Goal: Task Accomplishment & Management: Complete application form

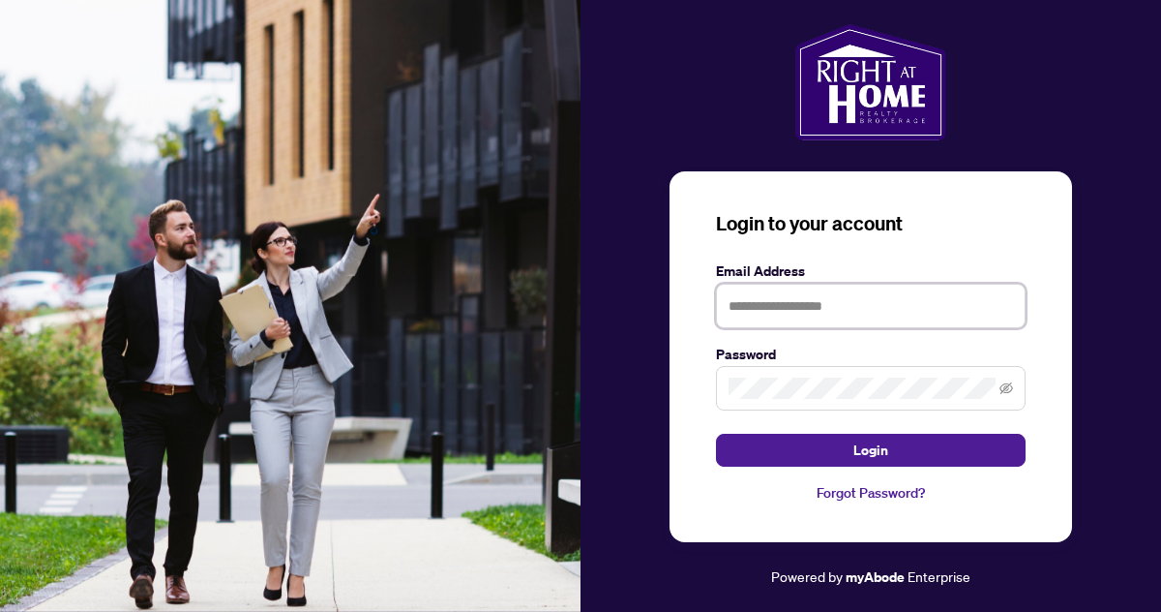
click at [807, 301] on input "text" at bounding box center [871, 306] width 310 height 45
type input "**********"
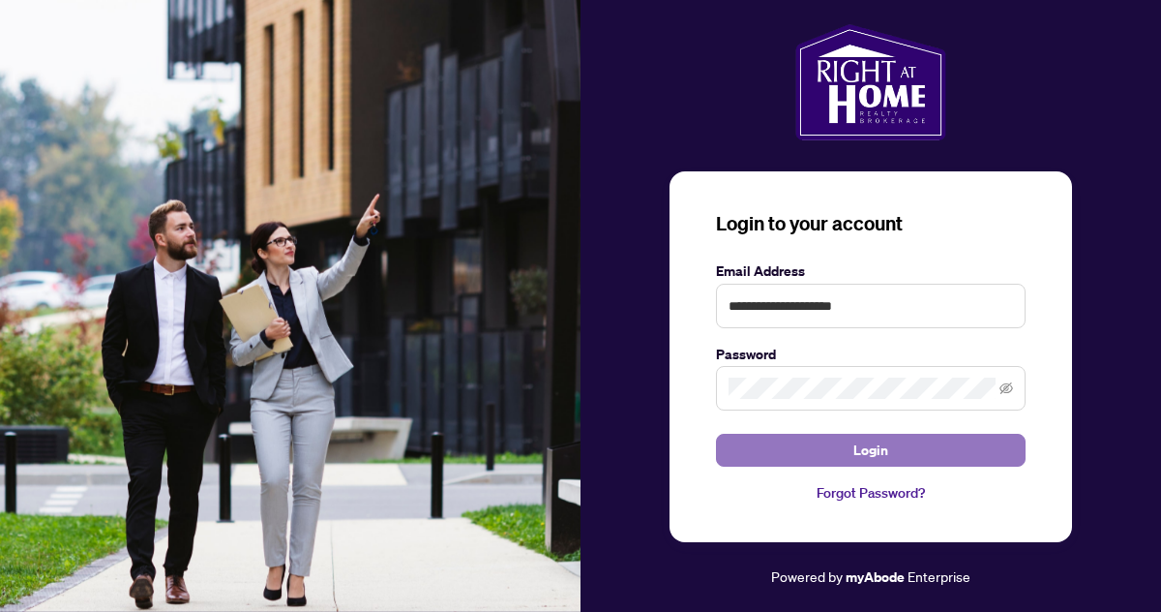
click at [873, 449] on span "Login" at bounding box center [871, 450] width 35 height 31
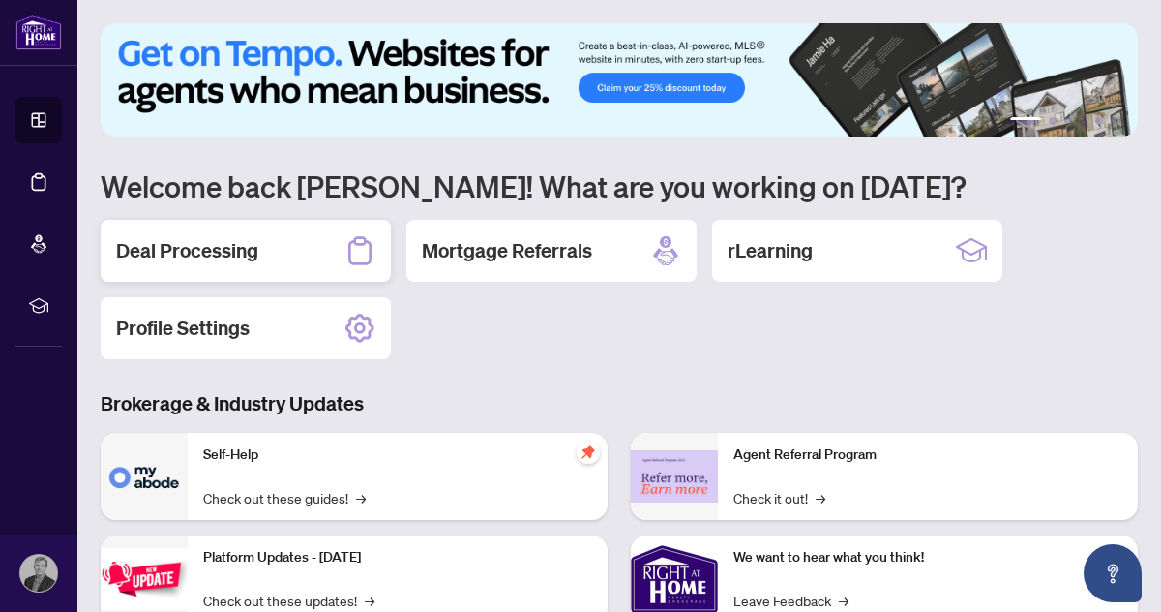
click at [164, 252] on h2 "Deal Processing" at bounding box center [187, 250] width 142 height 27
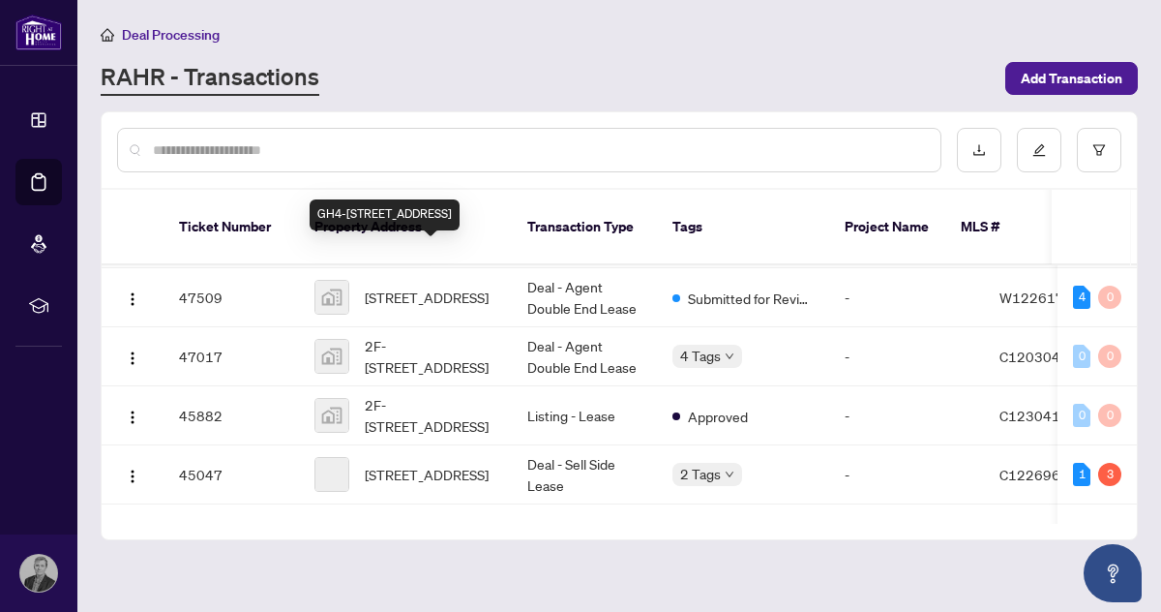
scroll to position [480, 0]
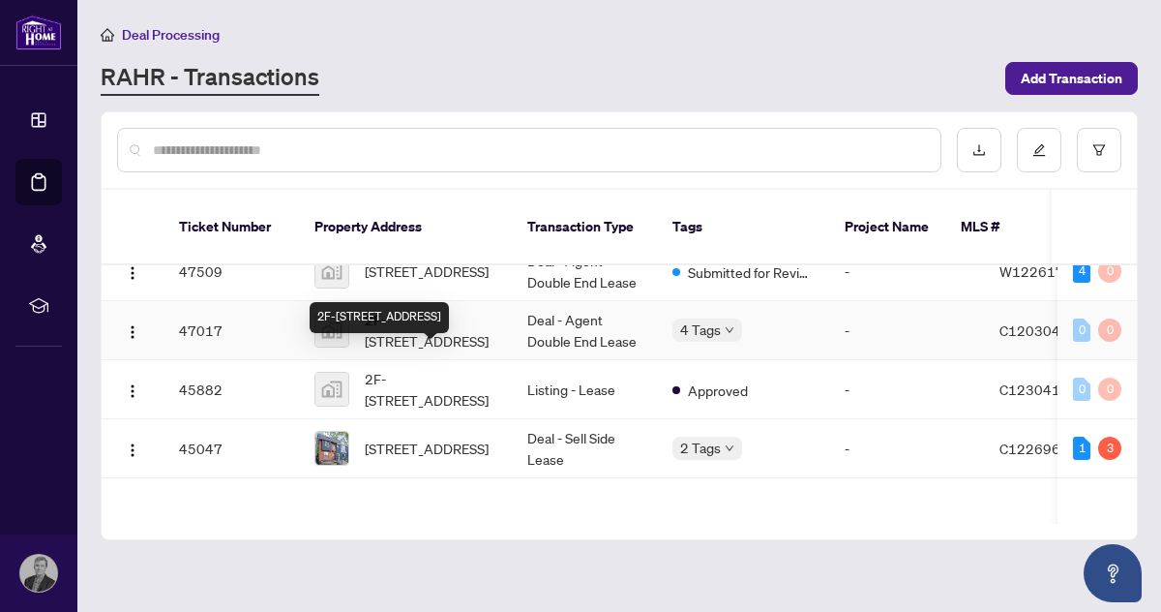
click at [427, 351] on span "2F-[STREET_ADDRESS]" at bounding box center [431, 330] width 132 height 43
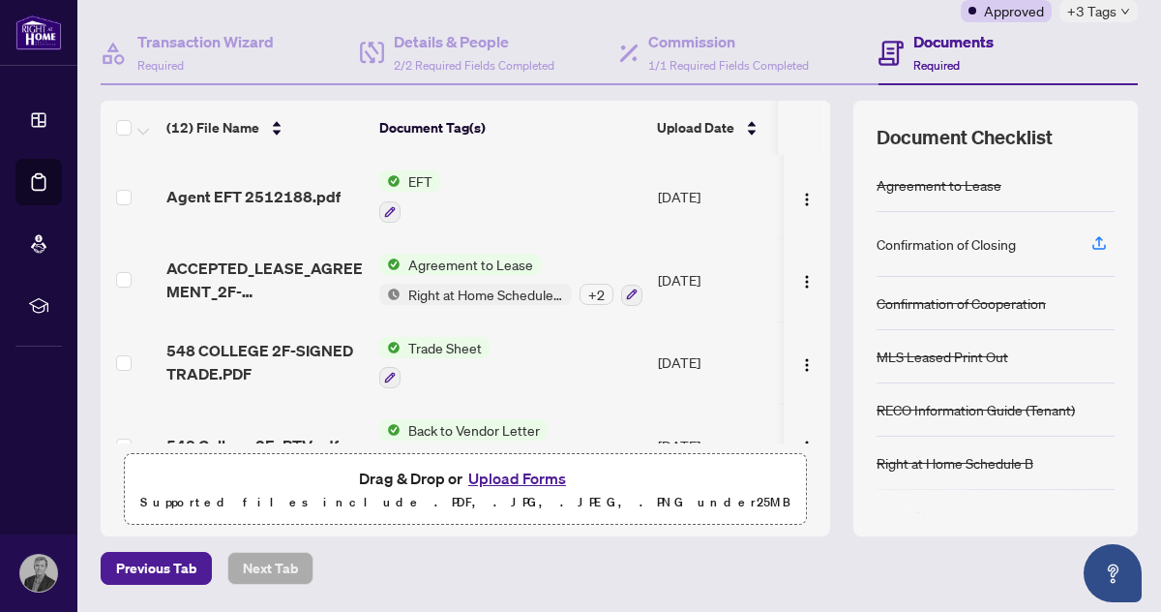
scroll to position [157, 0]
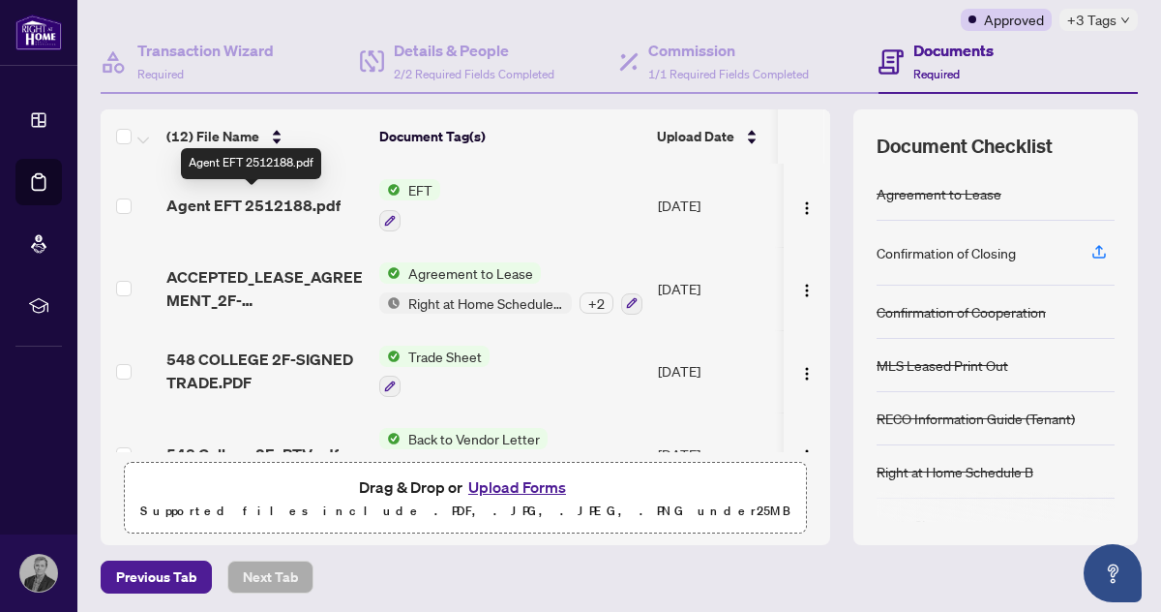
click at [226, 206] on span "Agent EFT 2512188.pdf" at bounding box center [253, 205] width 174 height 23
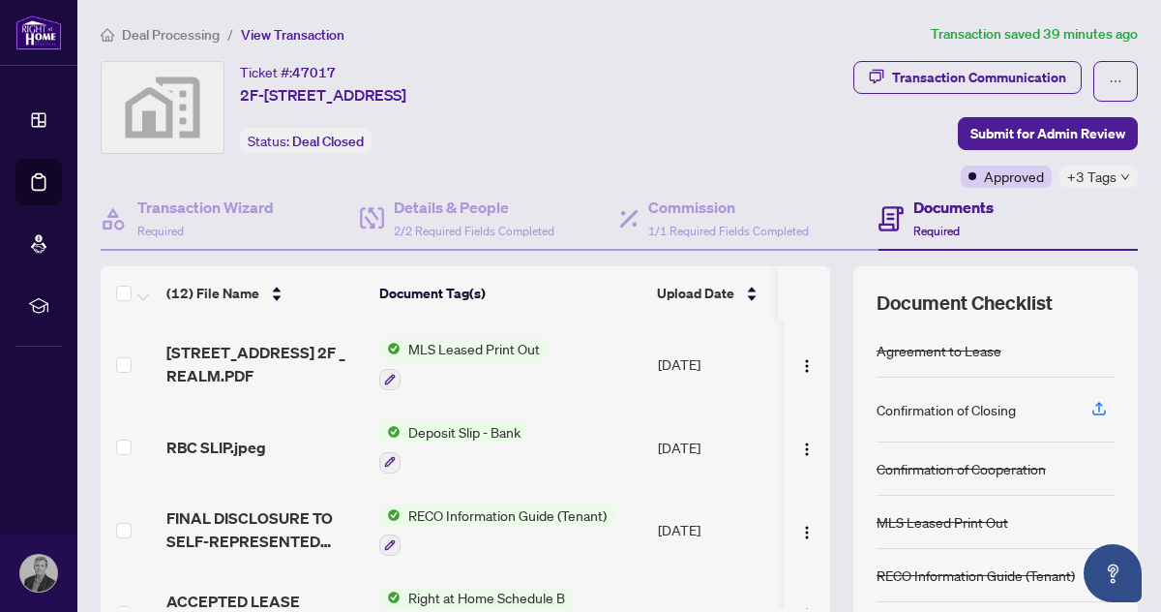
scroll to position [668, 0]
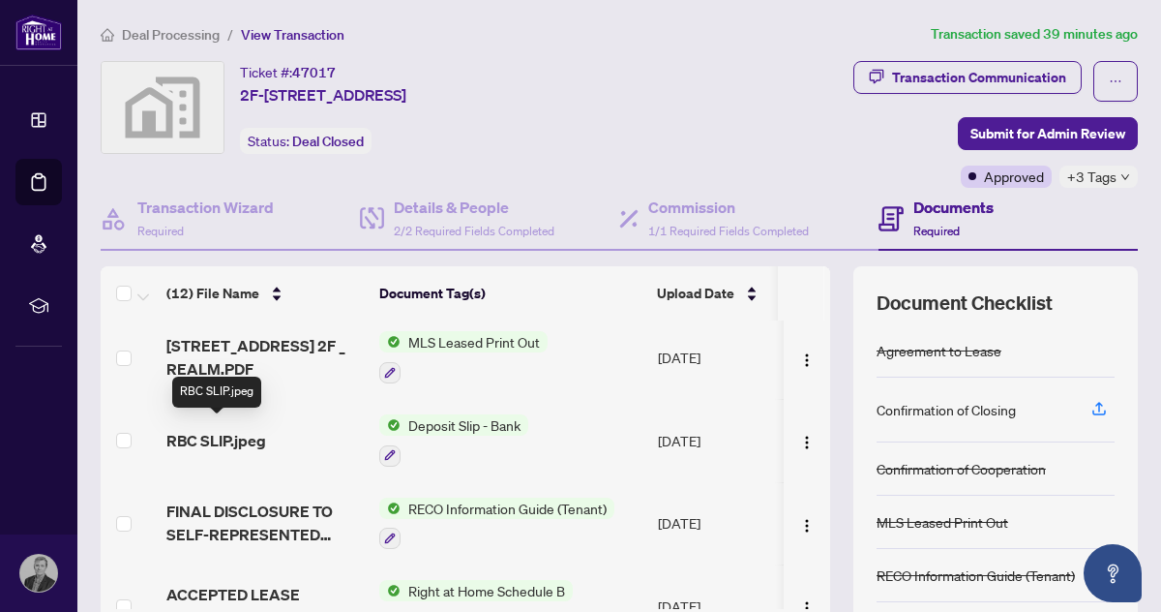
click at [221, 432] on span "RBC SLIP.jpeg" at bounding box center [216, 440] width 100 height 23
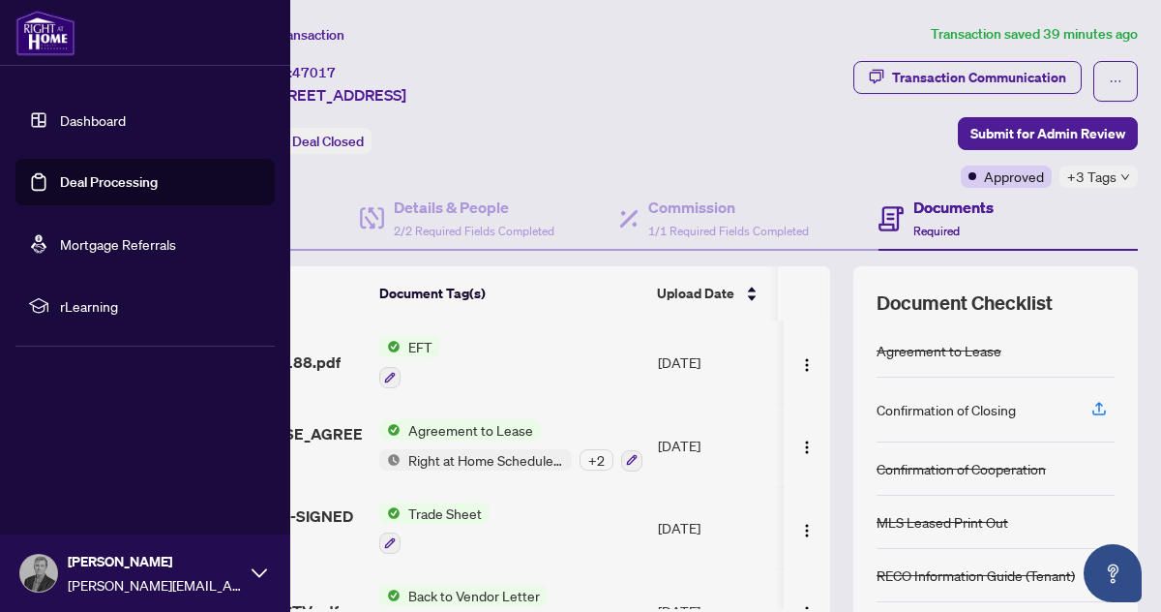
click at [87, 119] on link "Dashboard" at bounding box center [93, 119] width 66 height 17
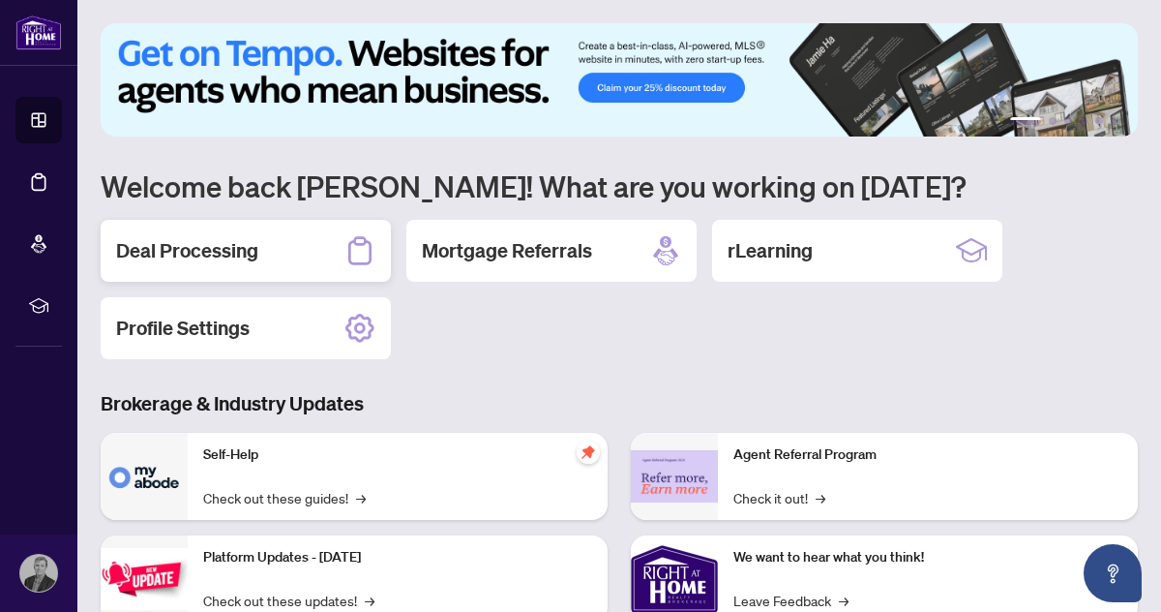
click at [219, 253] on h2 "Deal Processing" at bounding box center [187, 250] width 142 height 27
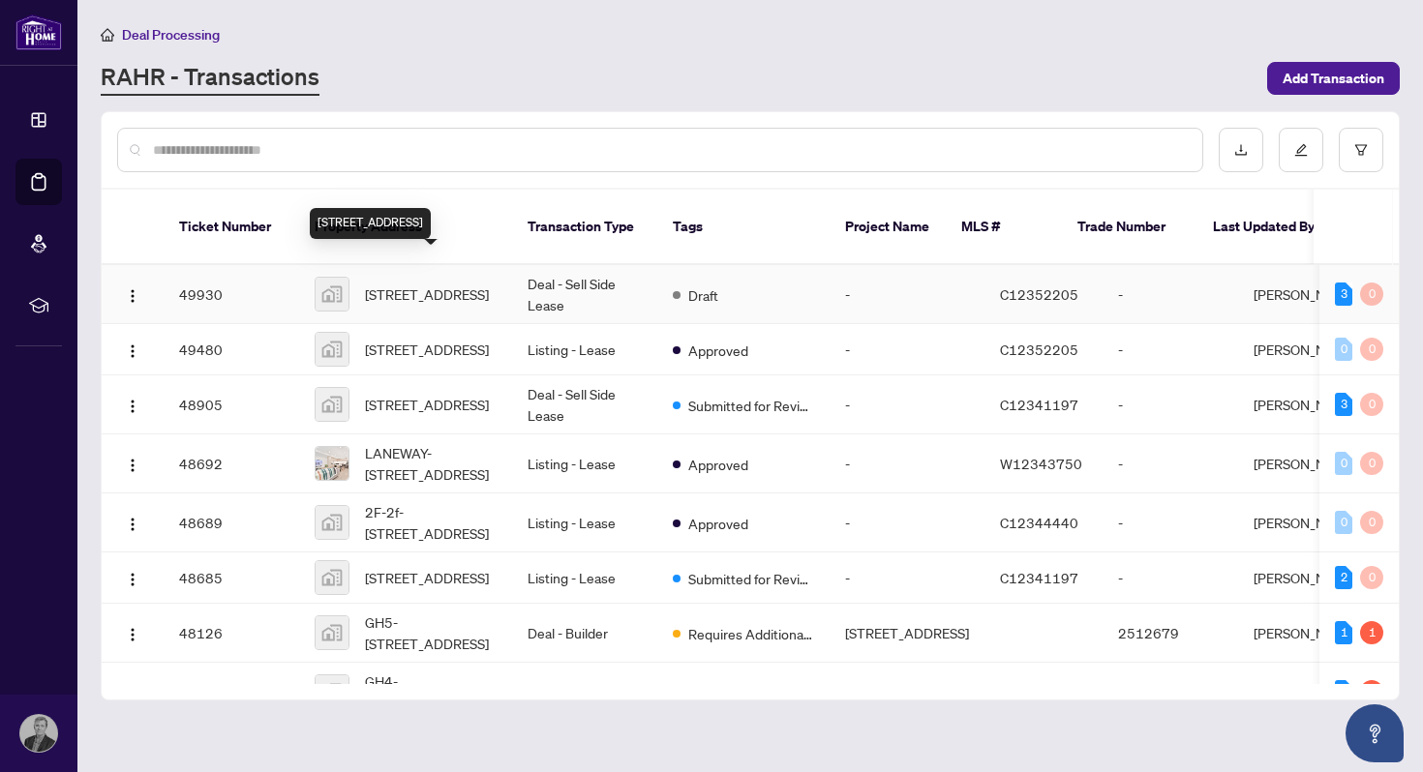
click at [421, 284] on span "[STREET_ADDRESS]" at bounding box center [427, 294] width 124 height 21
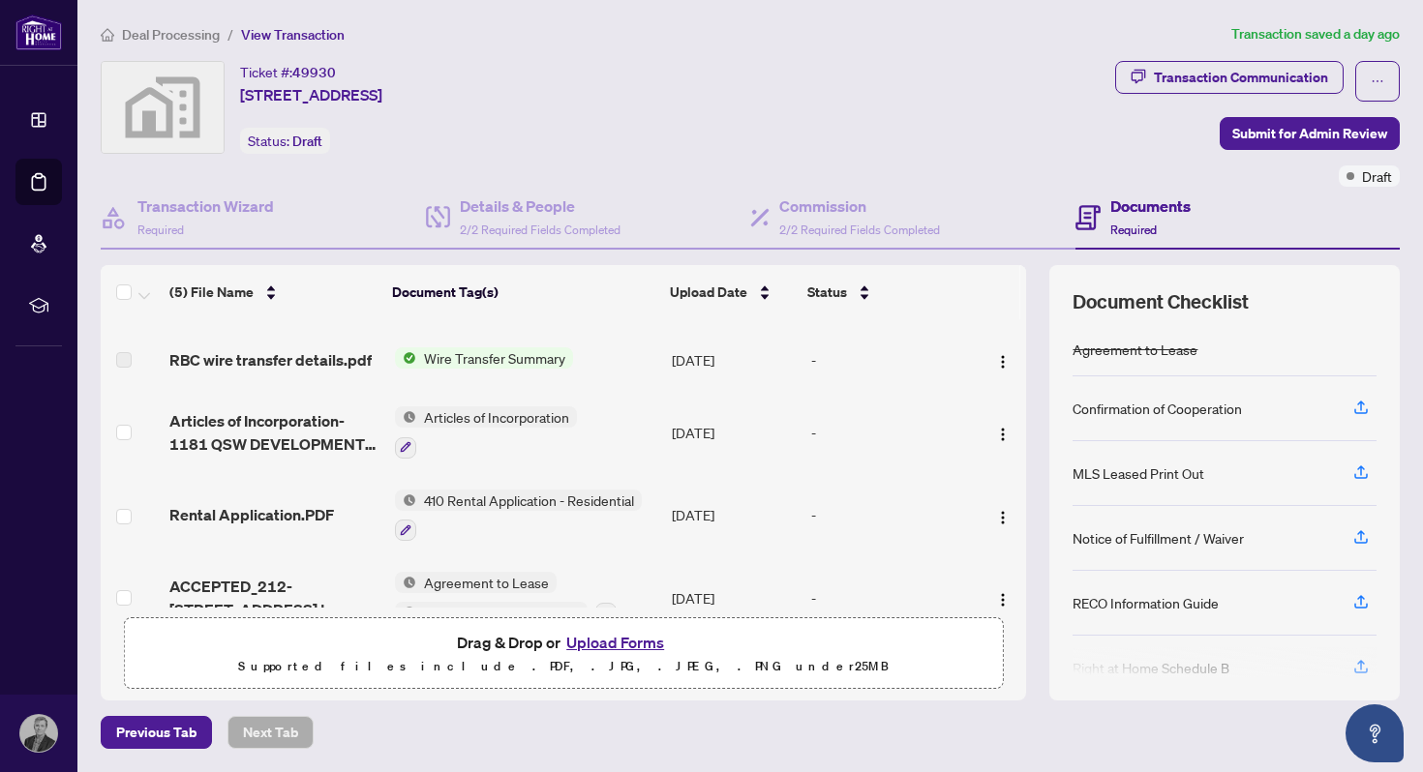
scroll to position [74, 0]
click at [461, 358] on span "Wire Transfer Summary" at bounding box center [494, 357] width 157 height 21
click at [948, 447] on td "-" at bounding box center [890, 432] width 174 height 83
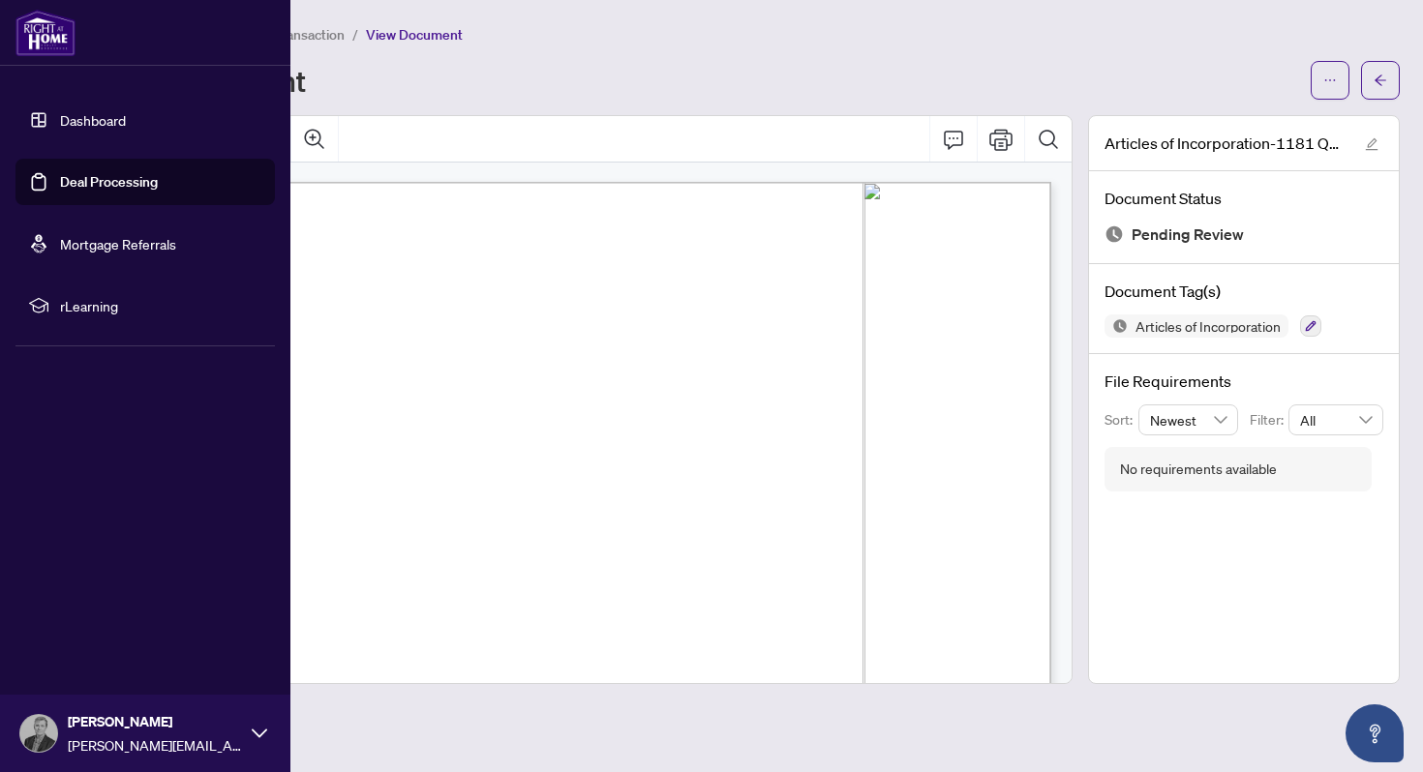
click at [81, 118] on link "Dashboard" at bounding box center [93, 119] width 66 height 17
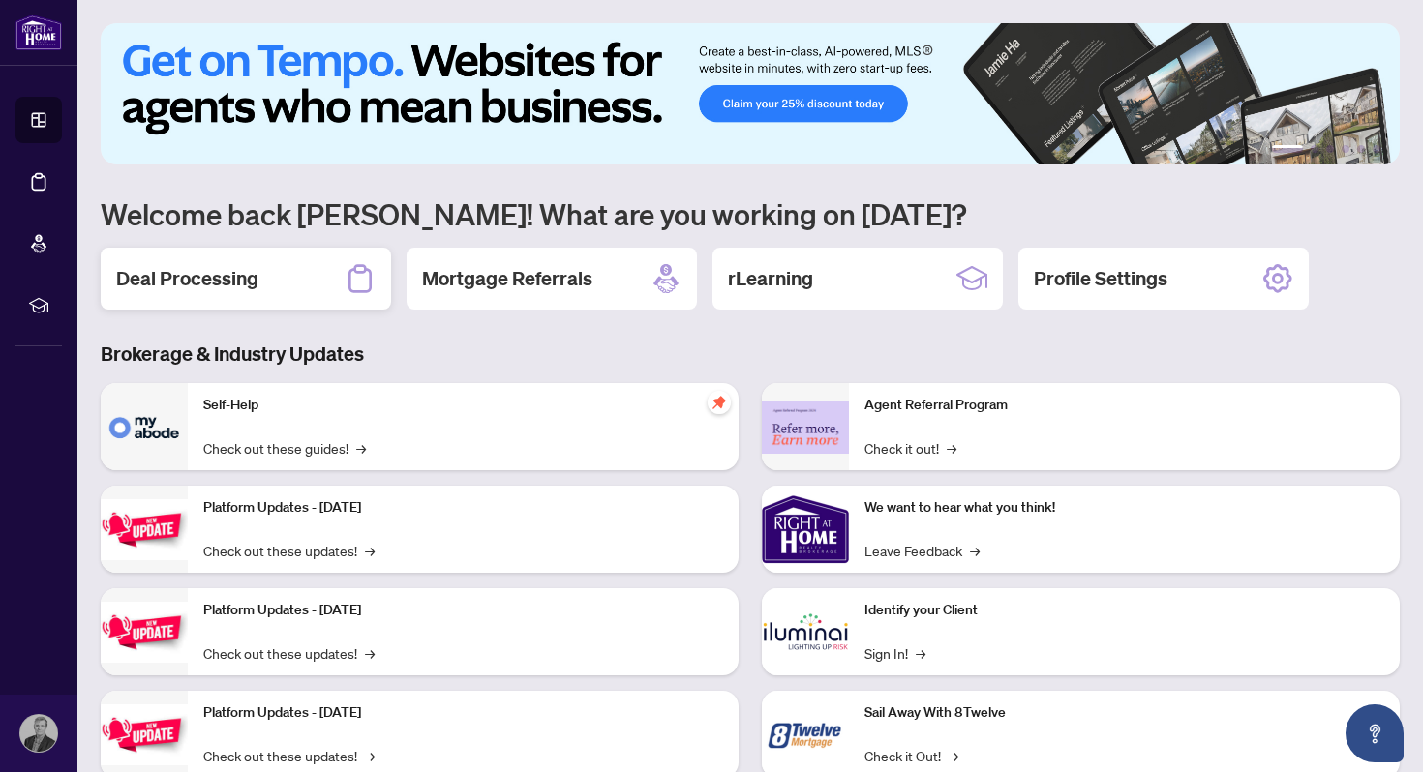
click at [222, 283] on h2 "Deal Processing" at bounding box center [187, 278] width 142 height 27
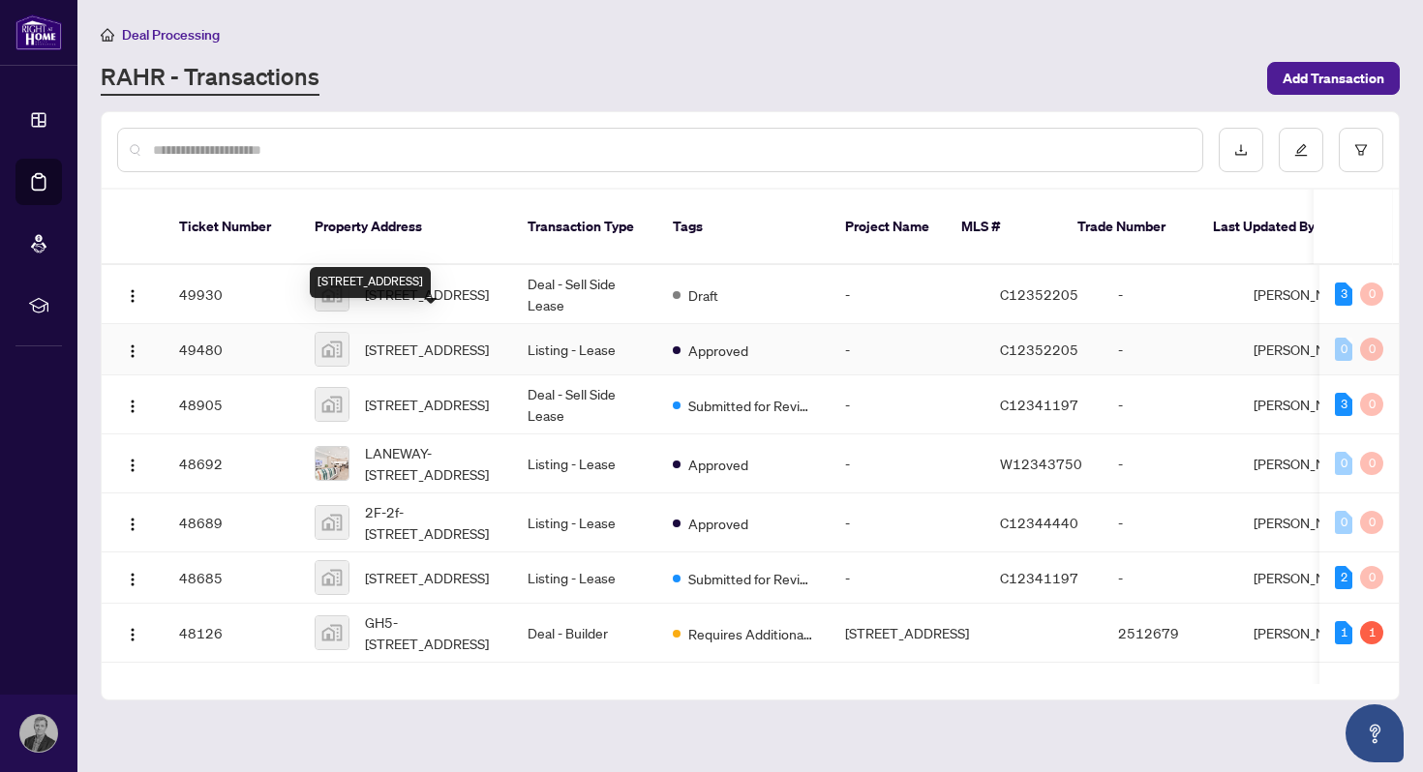
click at [405, 339] on span "[STREET_ADDRESS]" at bounding box center [427, 349] width 124 height 21
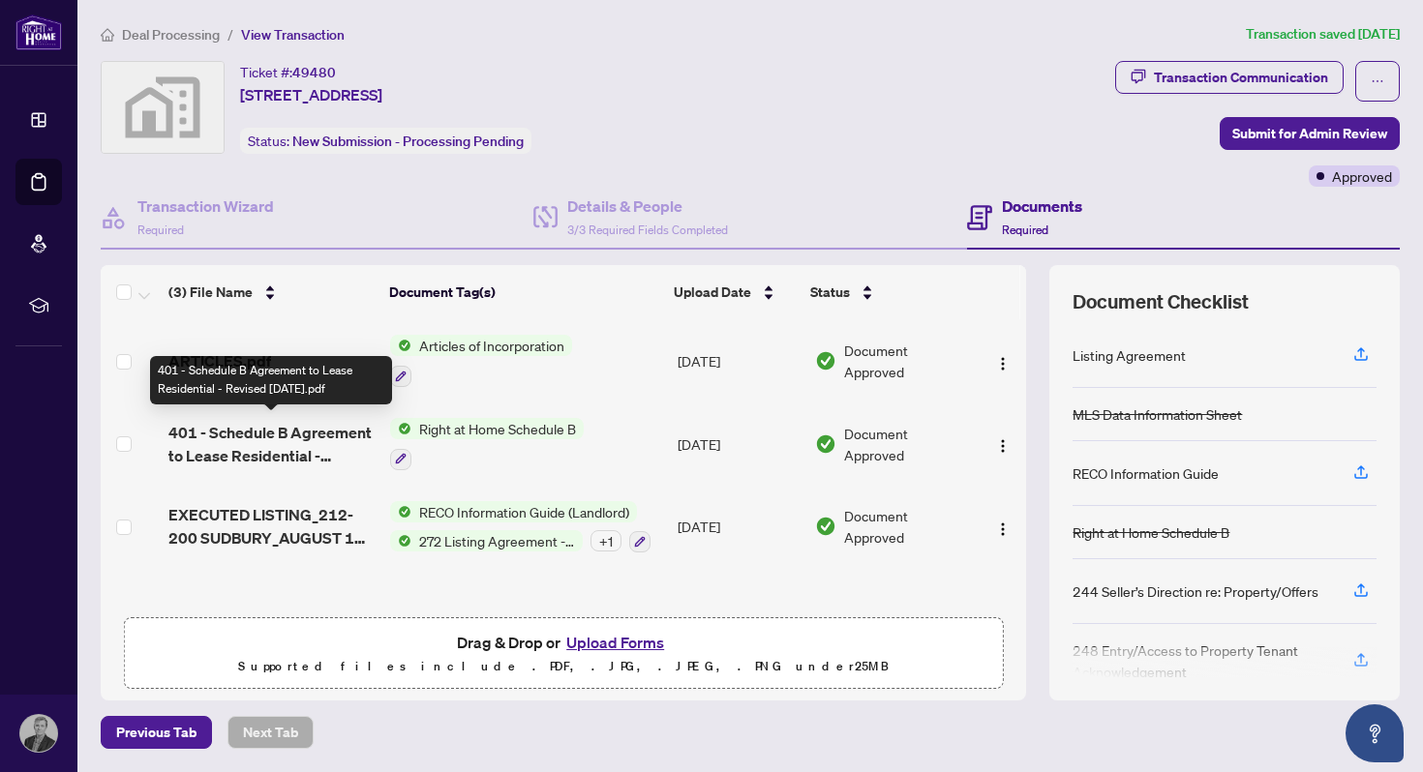
scroll to position [1, 0]
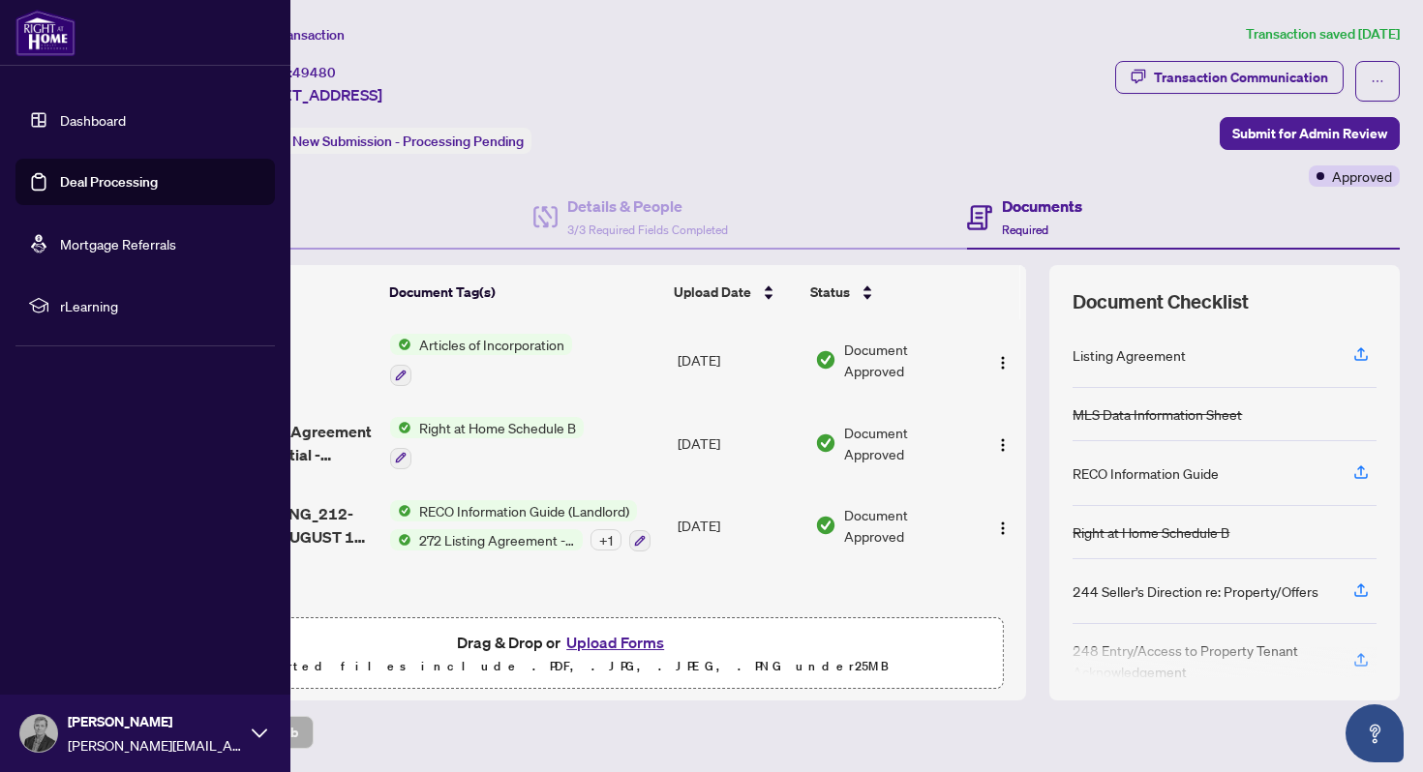
click at [78, 122] on link "Dashboard" at bounding box center [93, 119] width 66 height 17
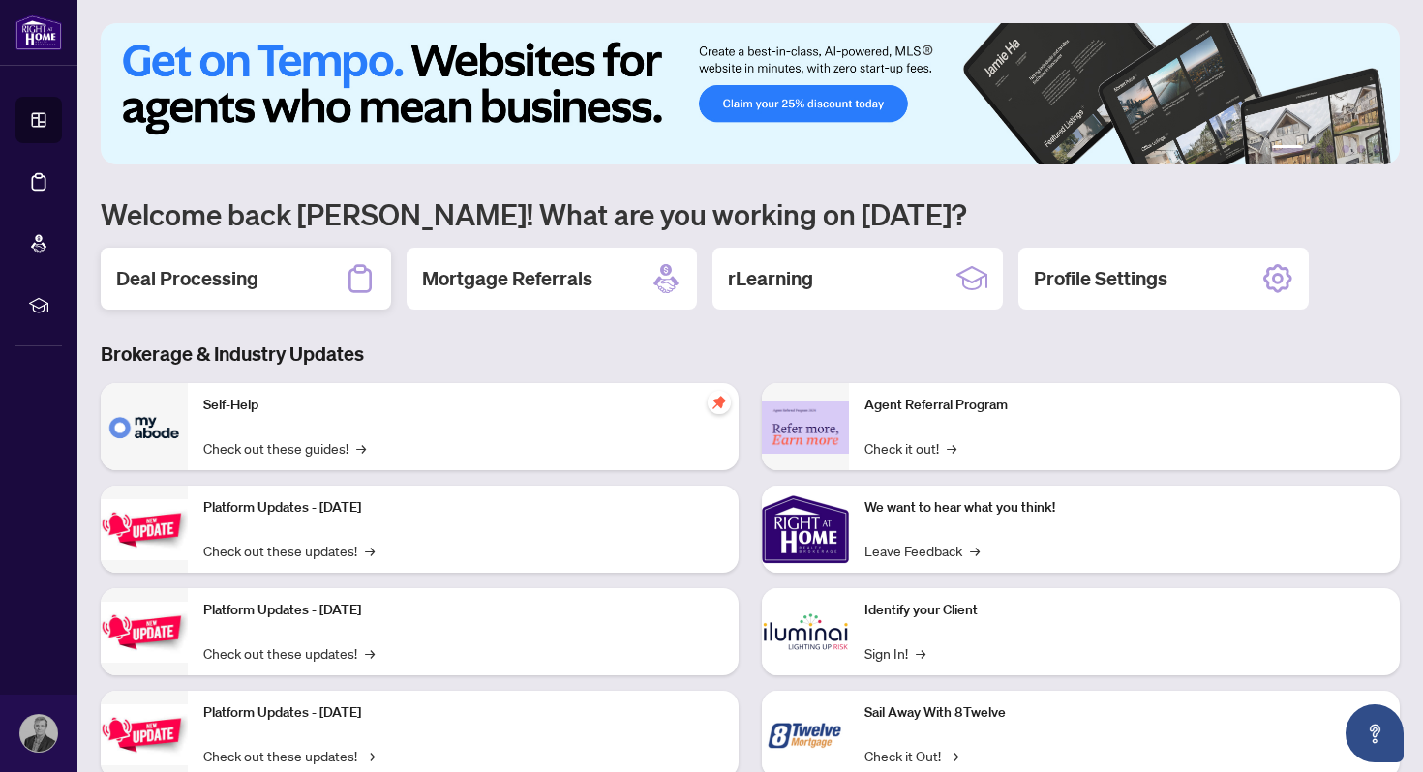
click at [207, 284] on h2 "Deal Processing" at bounding box center [187, 278] width 142 height 27
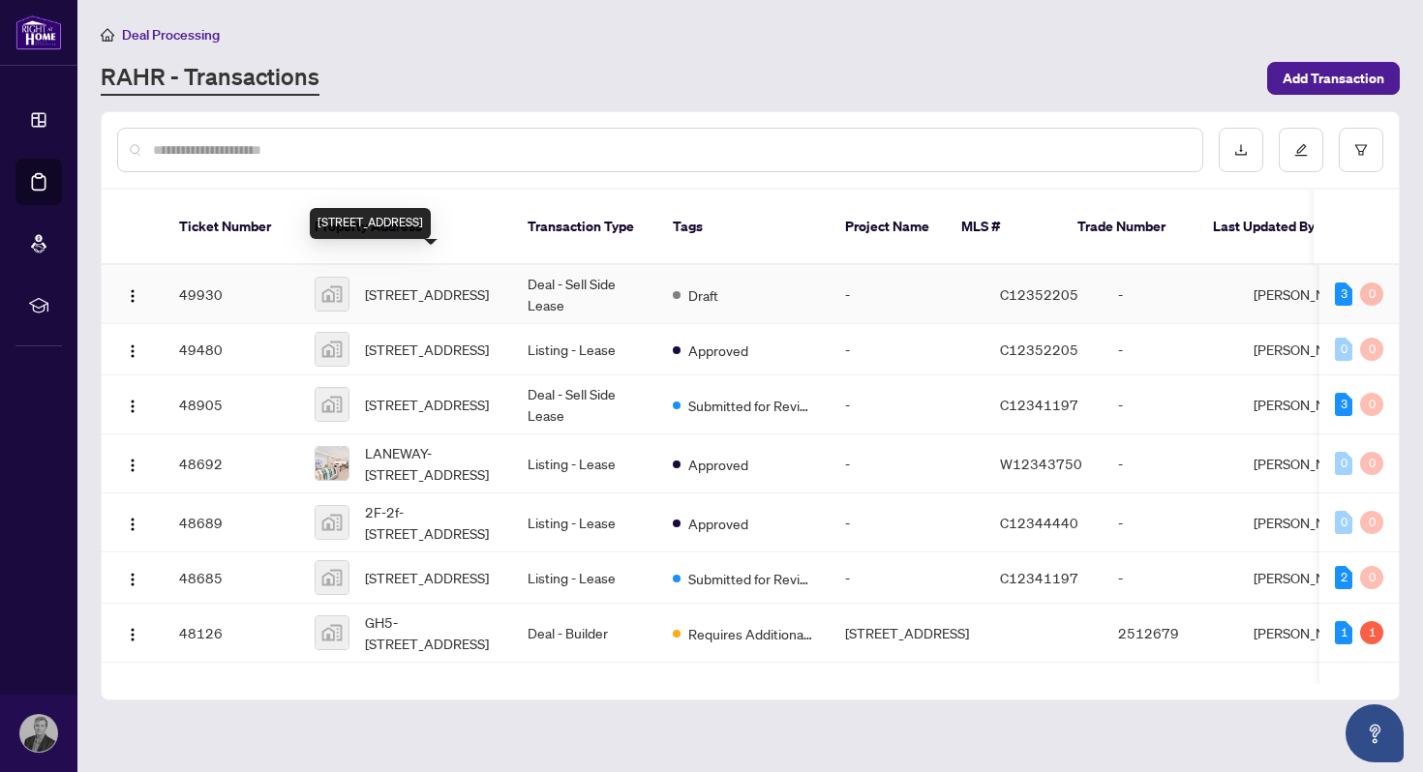
click at [412, 284] on span "[STREET_ADDRESS]" at bounding box center [427, 294] width 124 height 21
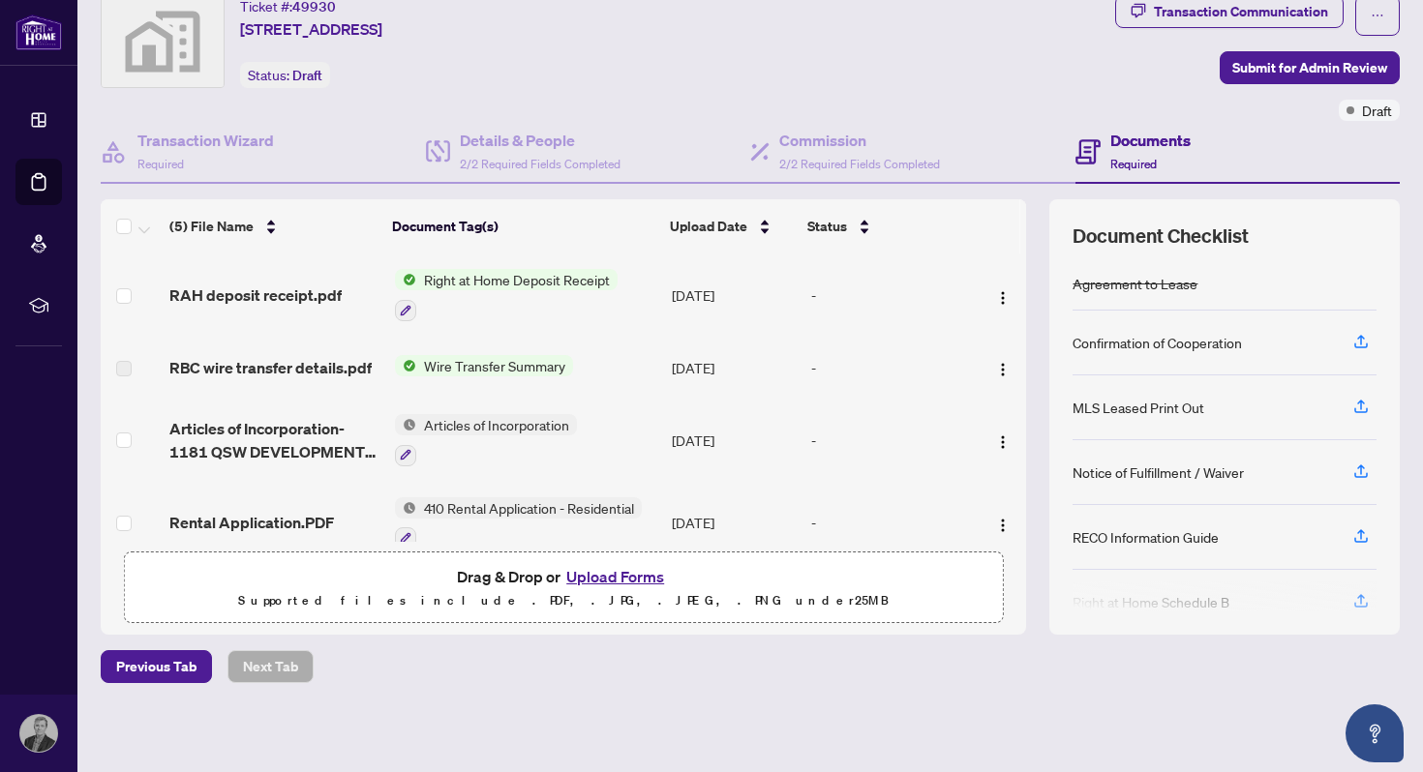
scroll to position [21, 0]
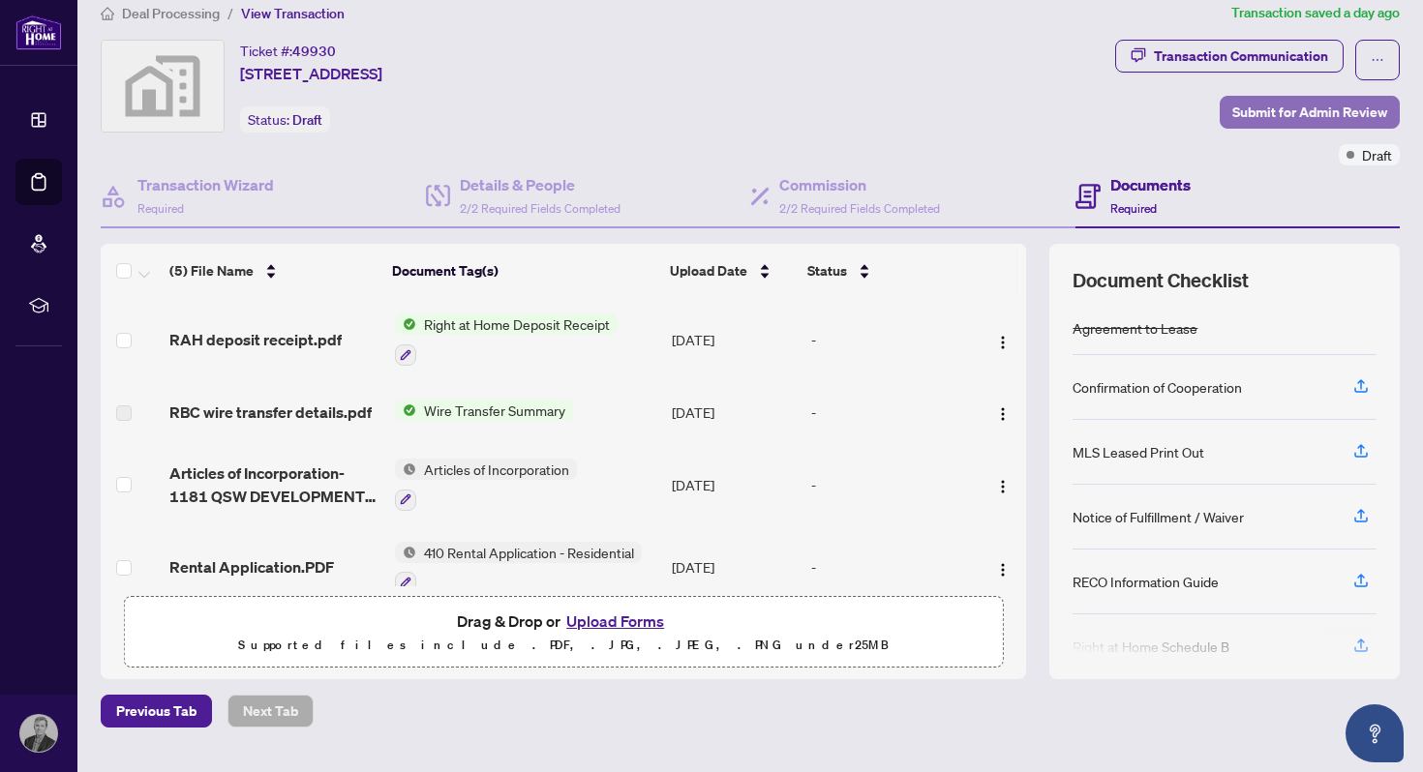
click at [1161, 112] on span "Submit for Admin Review" at bounding box center [1309, 112] width 155 height 31
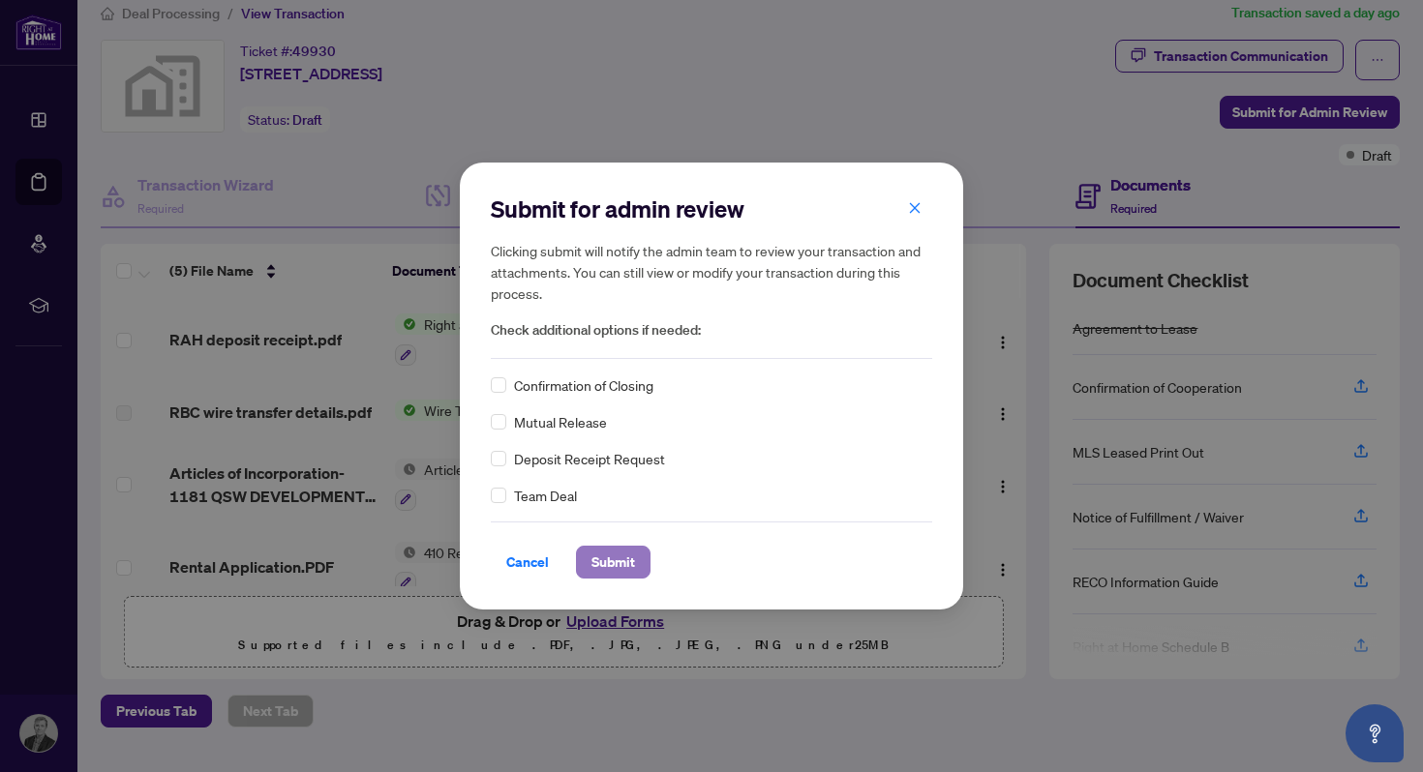
click at [614, 558] on span "Submit" at bounding box center [613, 562] width 44 height 31
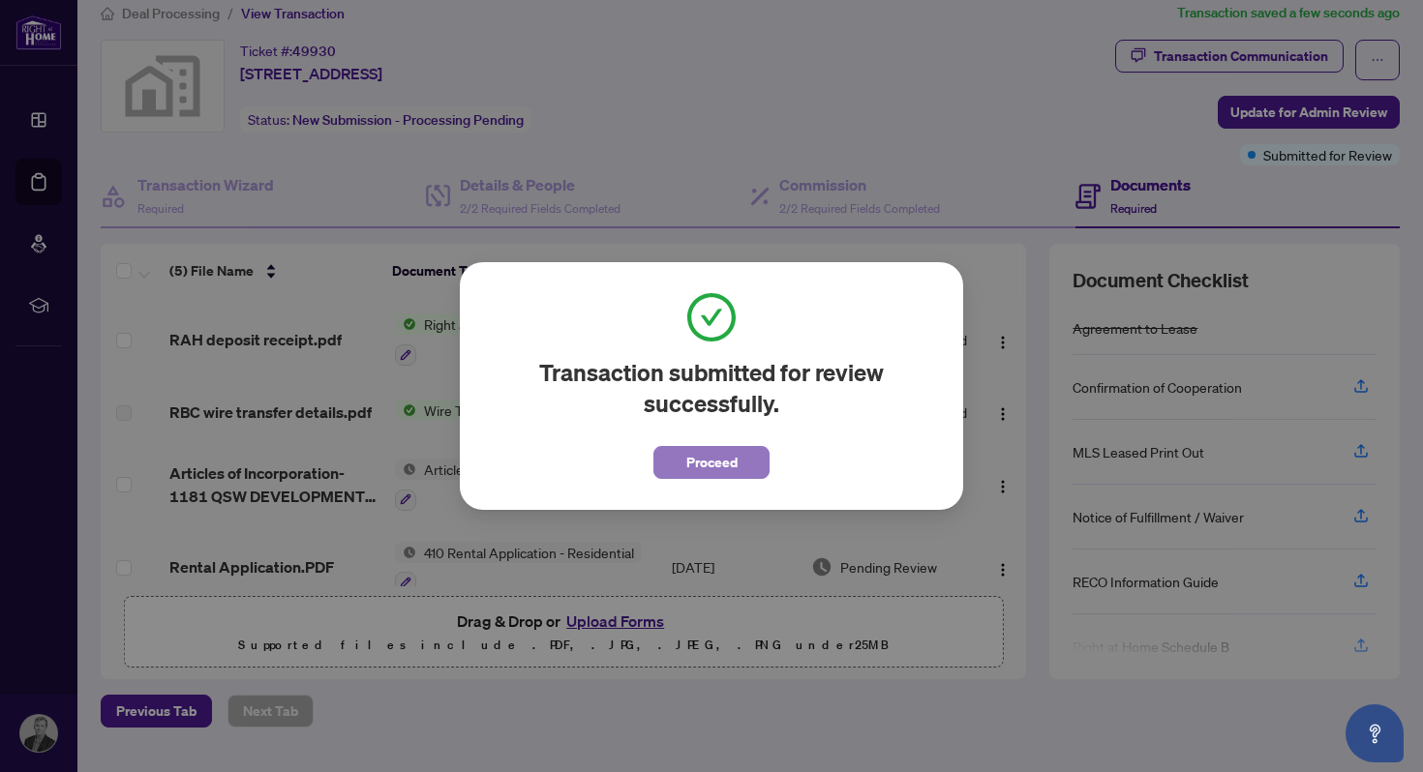
click at [708, 465] on span "Proceed" at bounding box center [711, 462] width 51 height 31
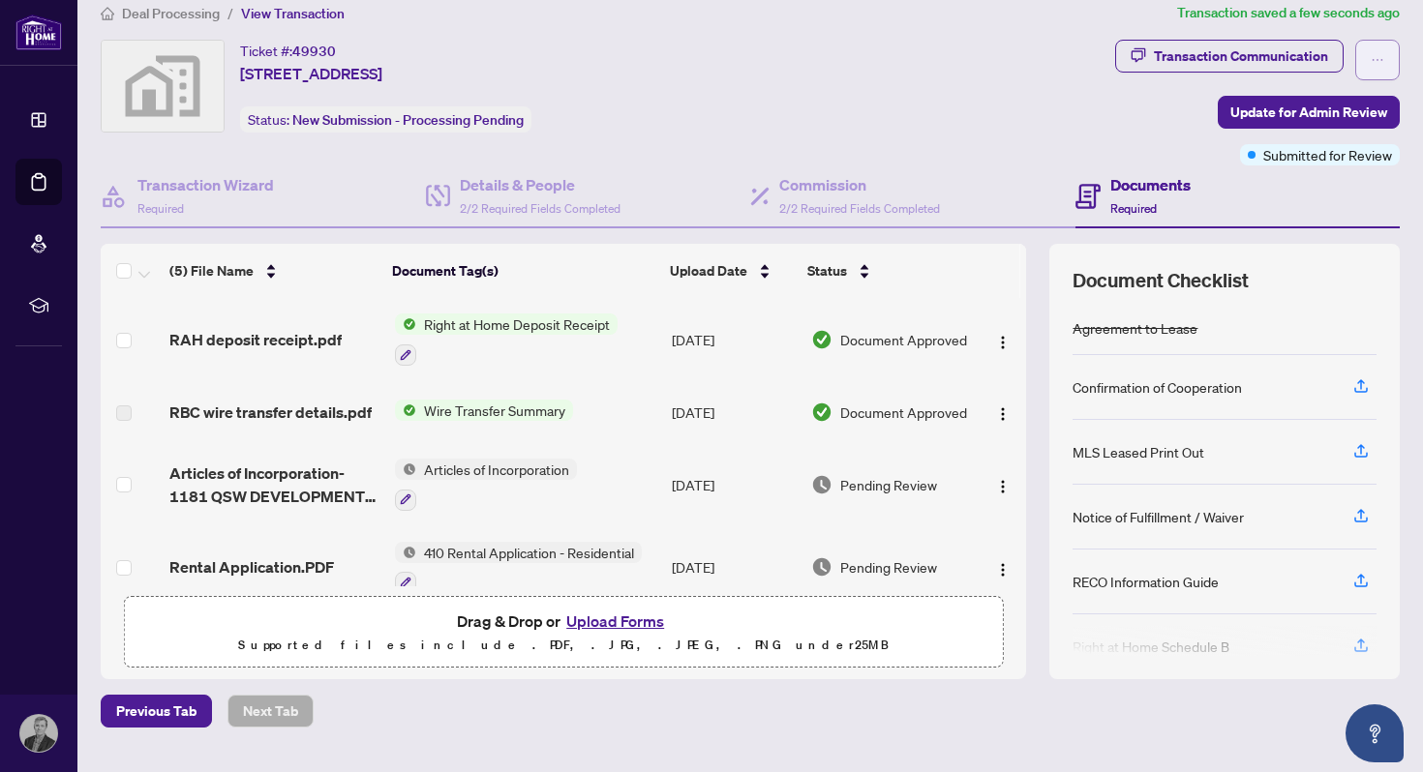
click at [1161, 55] on icon "ellipsis" at bounding box center [1378, 60] width 14 height 14
click at [818, 117] on div "Ticket #: 49930 [STREET_ADDRESS] Status: New Submission - Processing Pending" at bounding box center [604, 86] width 1007 height 93
